Goal: Navigation & Orientation: Find specific page/section

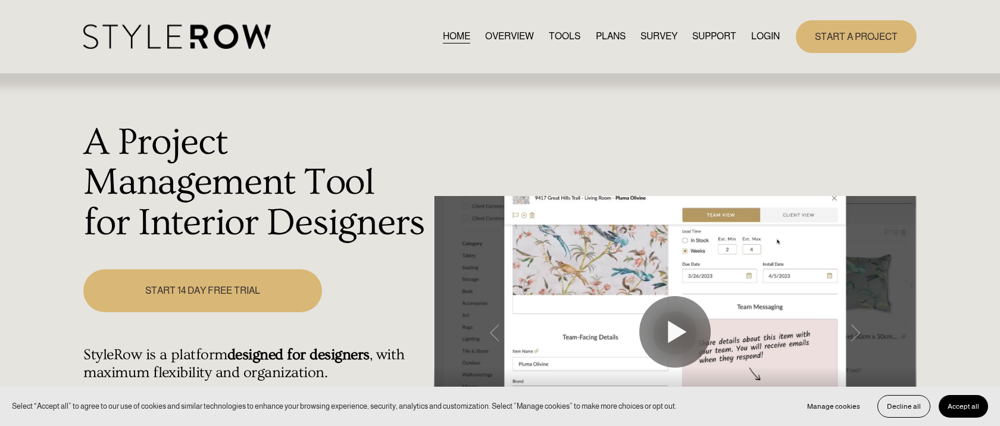
click at [764, 35] on link "LOGIN" at bounding box center [765, 37] width 29 height 16
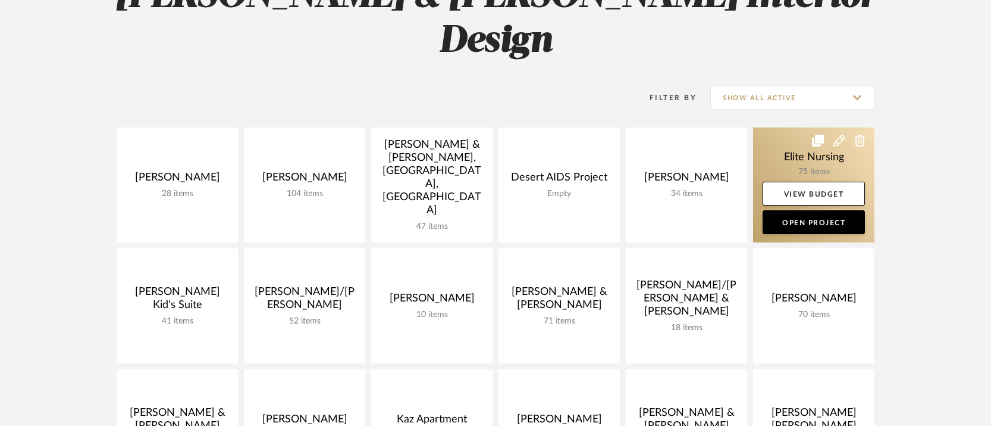
scroll to position [267, 0]
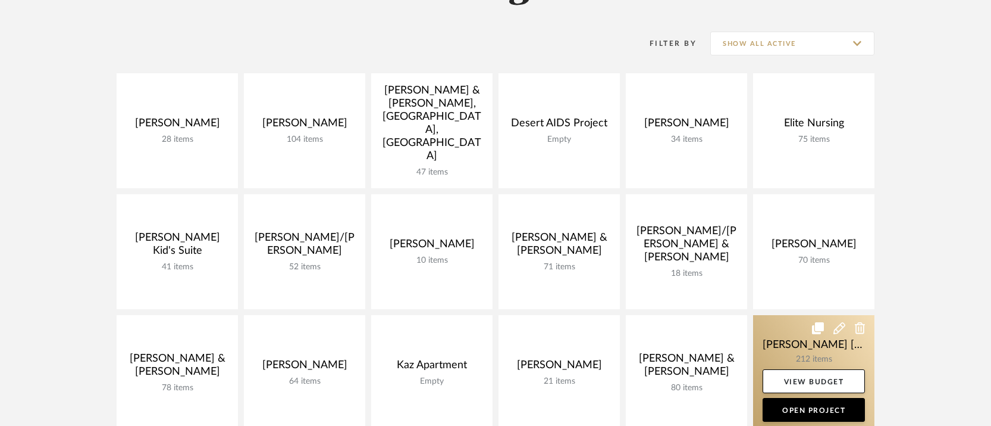
click at [801, 315] on link at bounding box center [813, 372] width 121 height 115
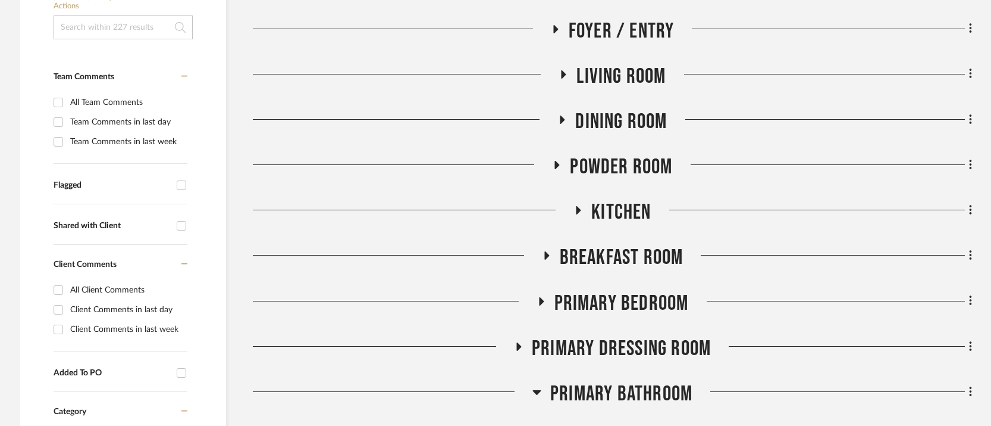
scroll to position [433, 0]
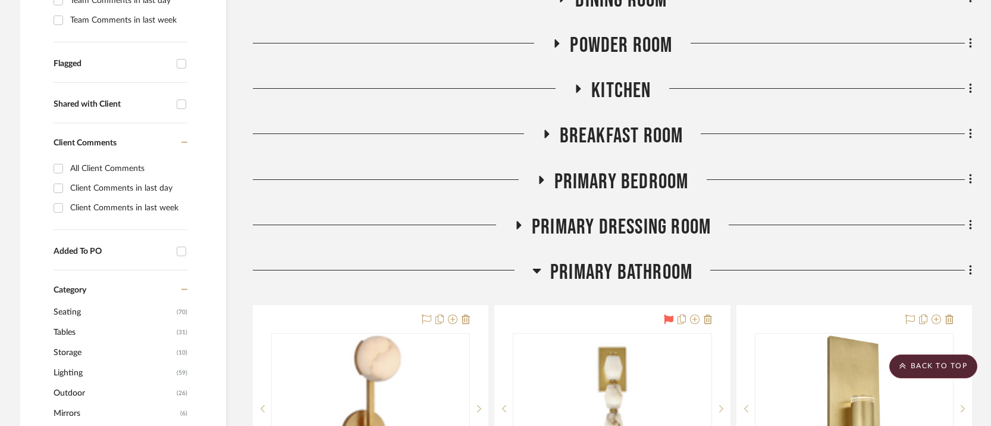
click at [537, 263] on icon at bounding box center [537, 270] width 9 height 14
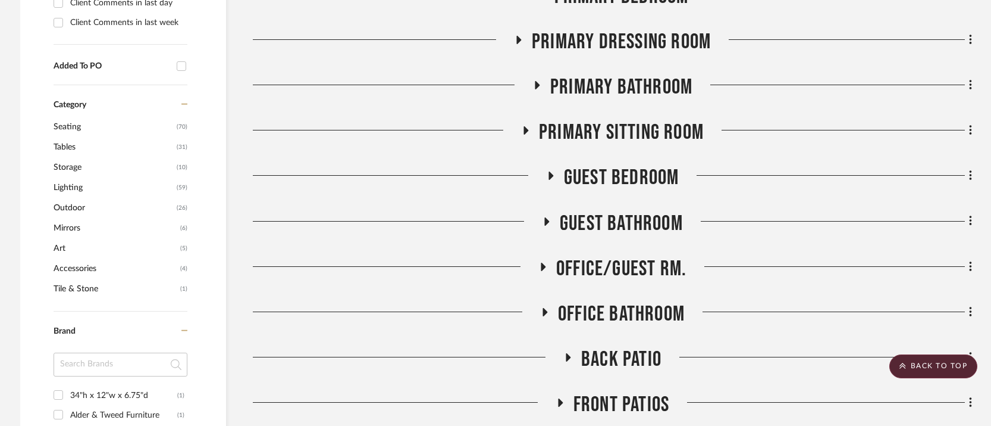
scroll to position [682, 0]
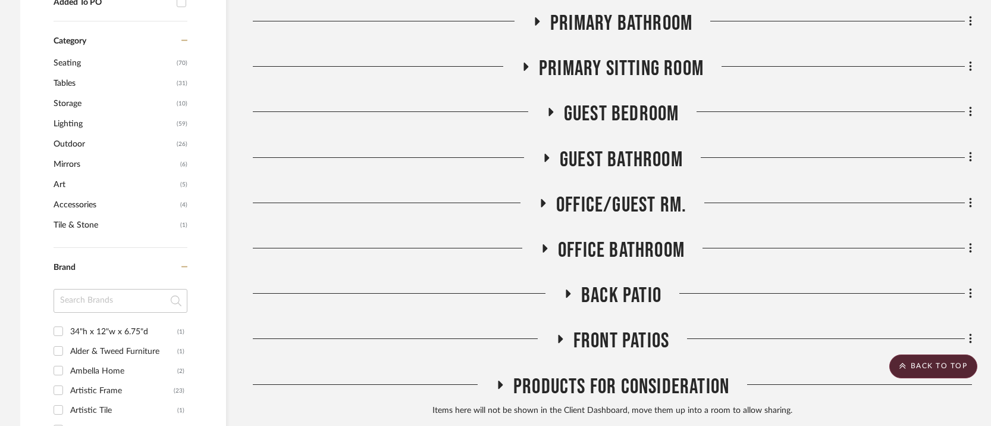
click at [559, 334] on icon at bounding box center [560, 338] width 5 height 8
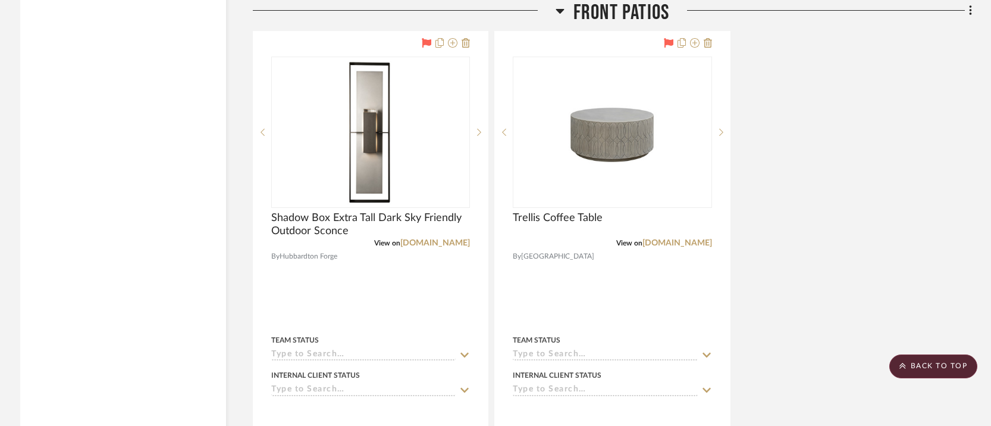
scroll to position [2084, 0]
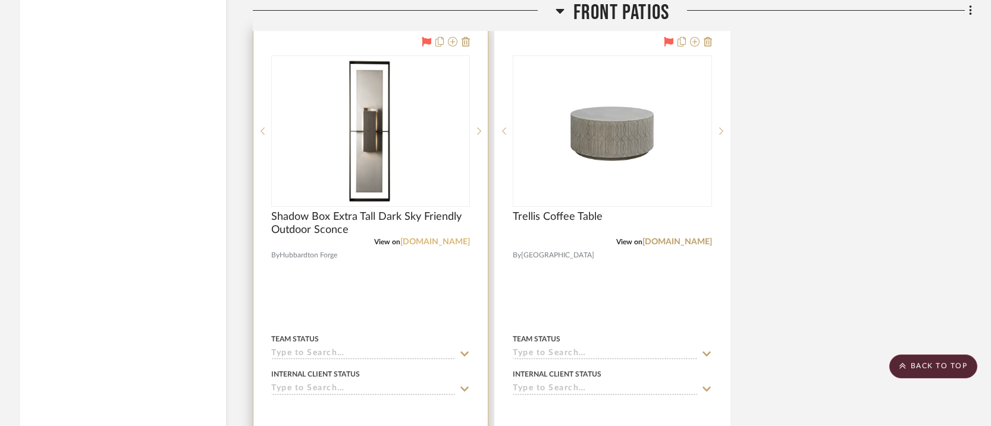
click at [412, 237] on link "[DOMAIN_NAME]" at bounding box center [436, 241] width 70 height 8
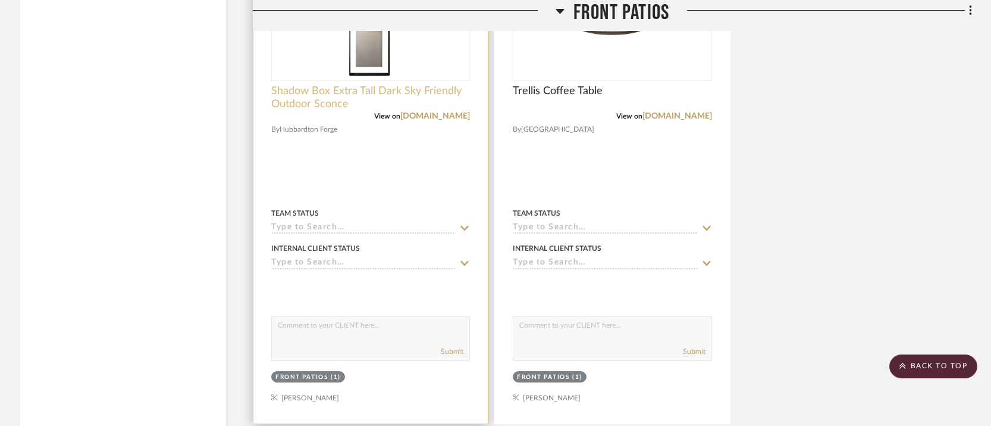
scroll to position [2294, 0]
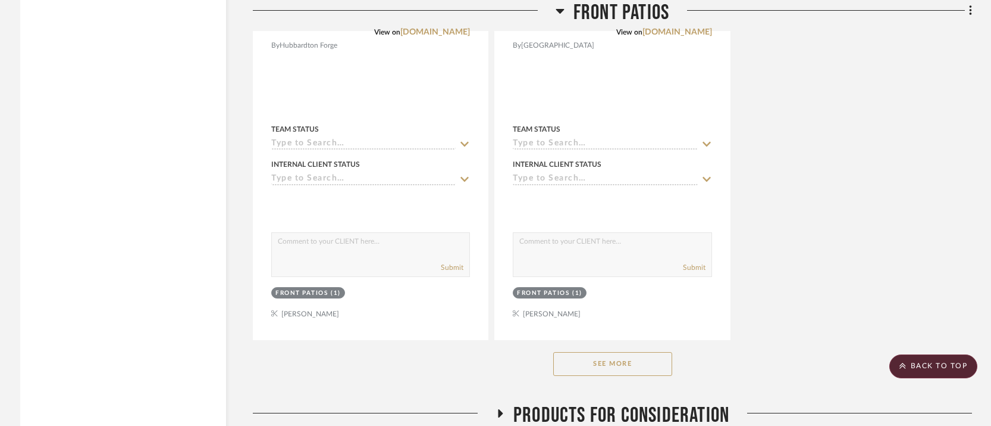
click at [568, 340] on div "See More" at bounding box center [612, 364] width 719 height 48
click at [576, 352] on button "See More" at bounding box center [612, 364] width 119 height 24
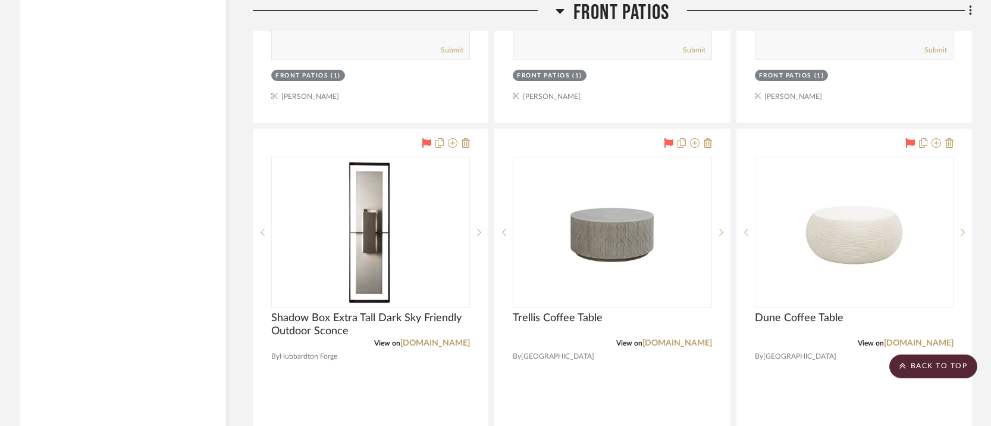
scroll to position [1986, 0]
